Goal: Book appointment/travel/reservation

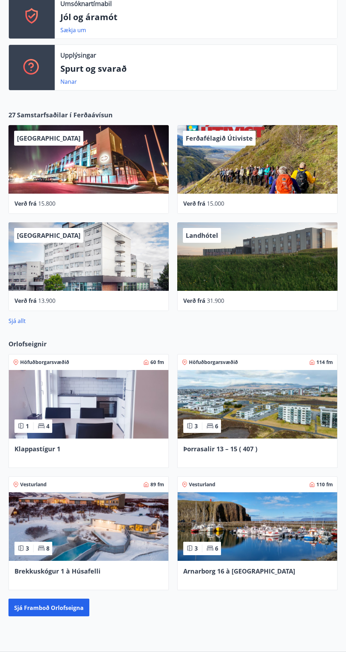
scroll to position [193, 0]
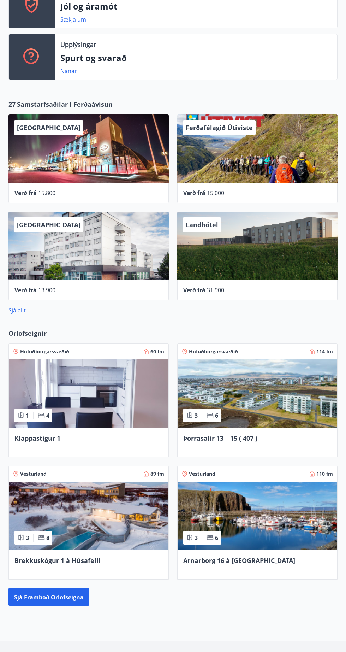
click at [80, 592] on font "Sjá framboð orlofseigna" at bounding box center [49, 596] width 70 height 8
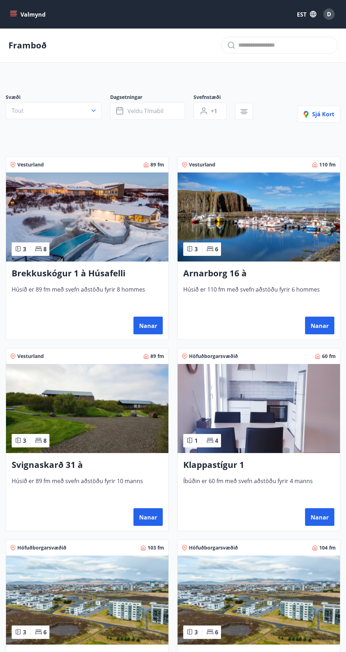
click at [315, 510] on button "Nanar" at bounding box center [319, 517] width 29 height 18
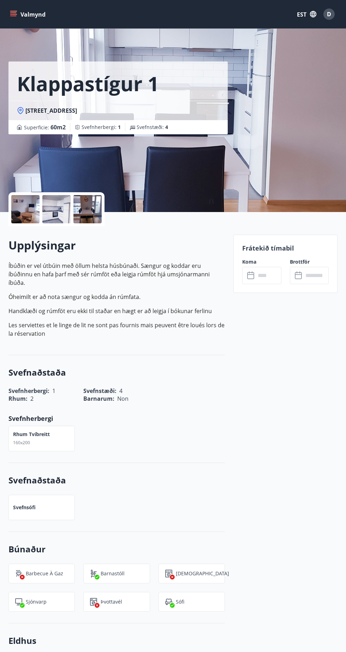
click at [258, 276] on input "text" at bounding box center [268, 275] width 25 height 17
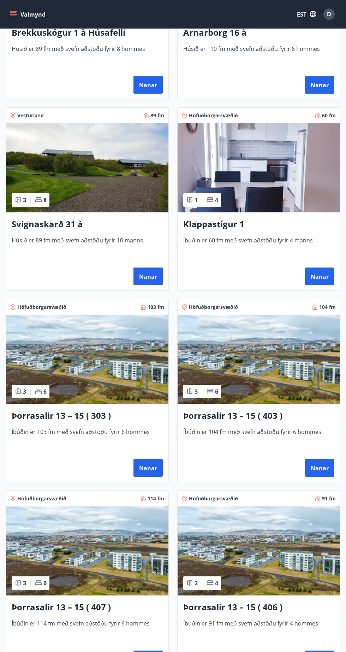
scroll to position [247, 0]
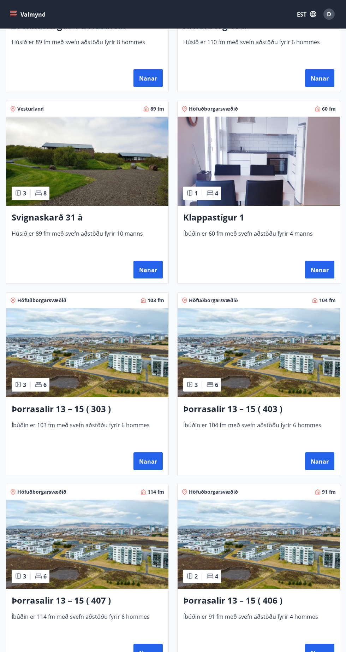
click at [154, 459] on font "Nanar" at bounding box center [148, 462] width 18 height 8
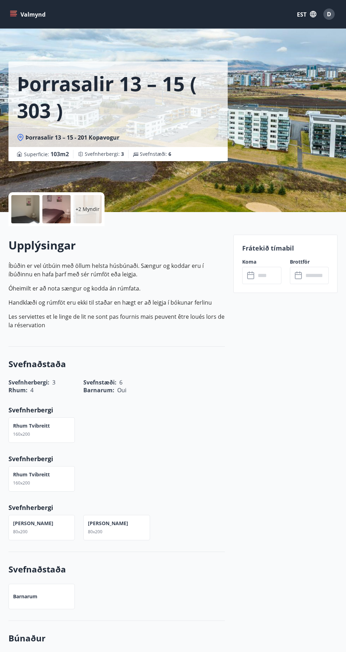
click at [271, 275] on input "text" at bounding box center [268, 275] width 25 height 17
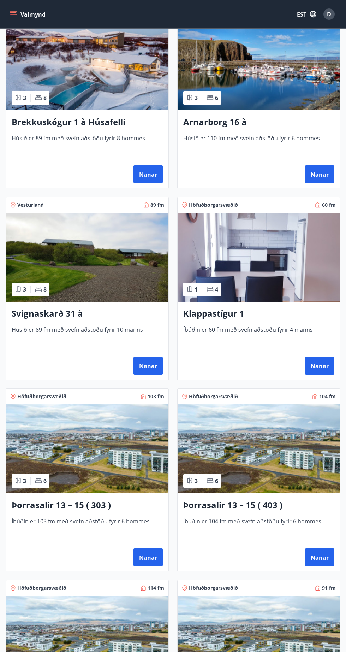
scroll to position [155, 0]
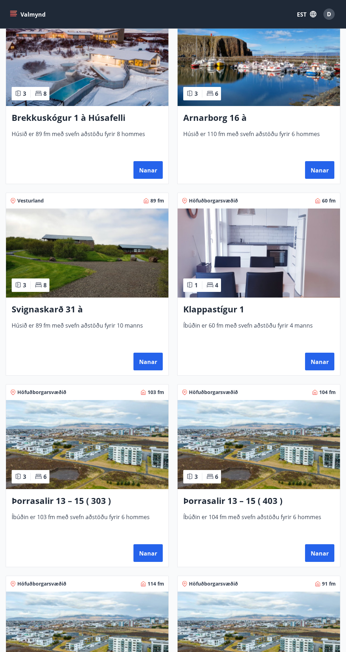
click at [311, 552] on font "Nanar" at bounding box center [320, 553] width 18 height 8
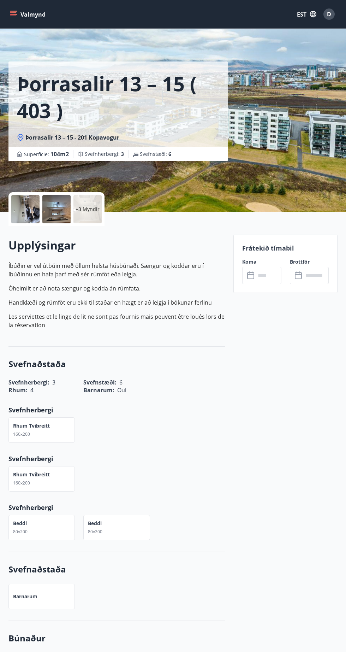
click at [269, 275] on input "text" at bounding box center [268, 275] width 25 height 17
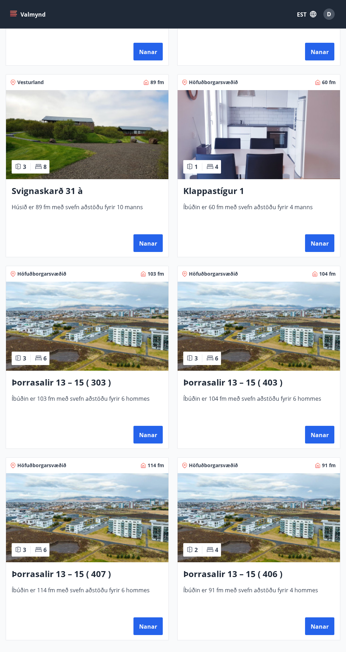
scroll to position [274, 0]
click at [152, 627] on font "Nanar" at bounding box center [148, 626] width 18 height 8
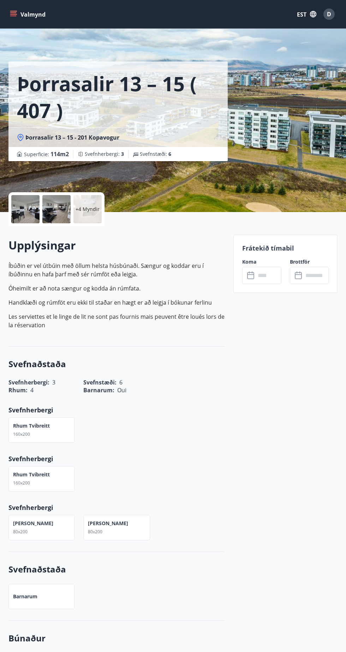
click at [269, 275] on input "text" at bounding box center [268, 275] width 25 height 17
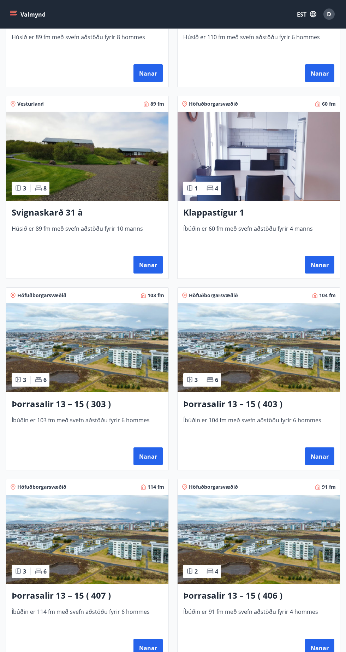
scroll to position [307, 0]
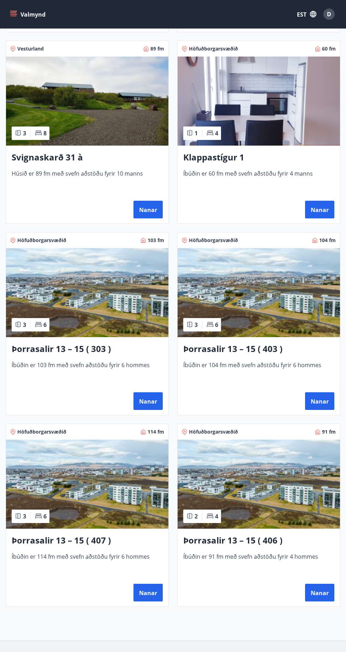
click at [324, 584] on button "Nanar" at bounding box center [319, 593] width 29 height 18
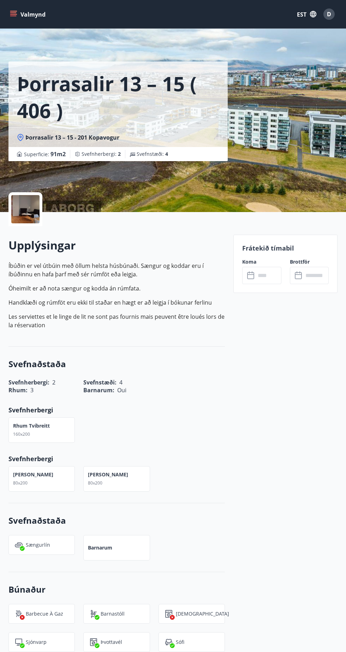
click at [263, 275] on input "text" at bounding box center [268, 275] width 25 height 17
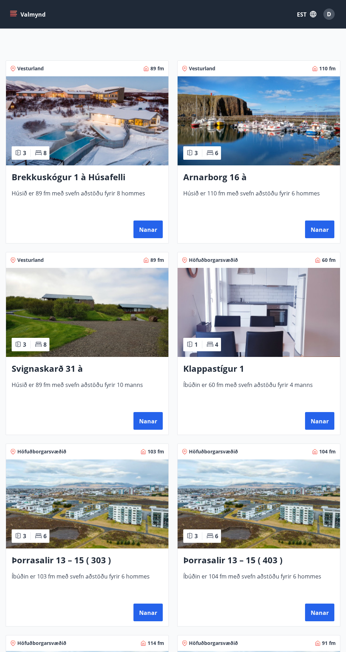
scroll to position [307, 0]
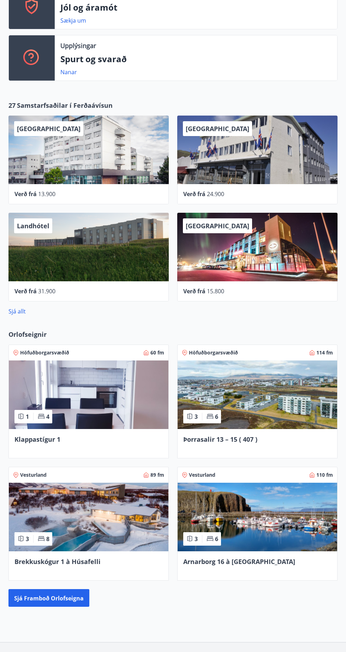
scroll to position [193, 0]
click at [81, 420] on img at bounding box center [89, 394] width 160 height 69
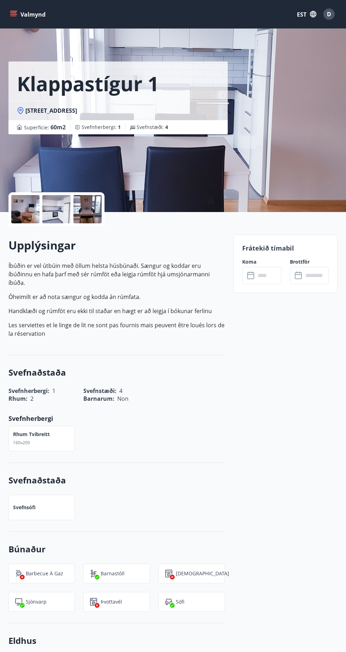
click at [268, 275] on input "text" at bounding box center [268, 275] width 25 height 17
